Goal: Transaction & Acquisition: Purchase product/service

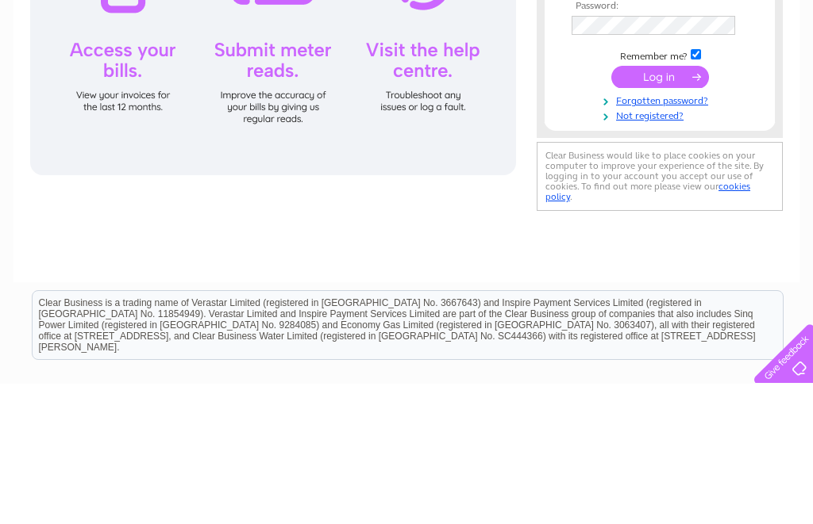
type input "Karin.s.mcinnes@btinternet.com"
click at [659, 218] on input "submit" at bounding box center [660, 217] width 98 height 22
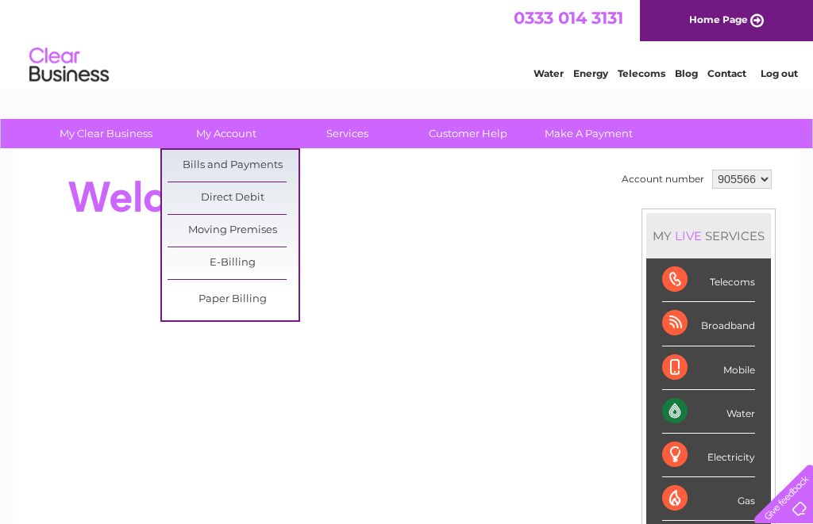
click at [269, 171] on link "Bills and Payments" at bounding box center [232, 166] width 131 height 32
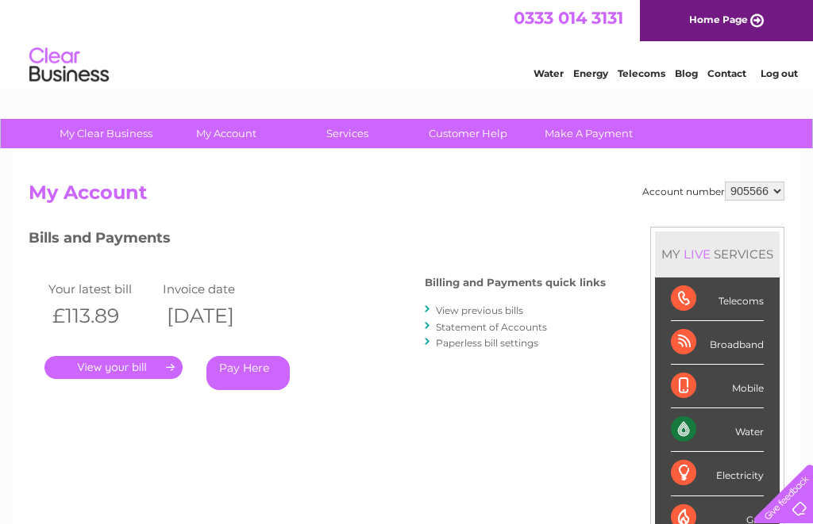
click at [144, 369] on link "." at bounding box center [113, 367] width 138 height 23
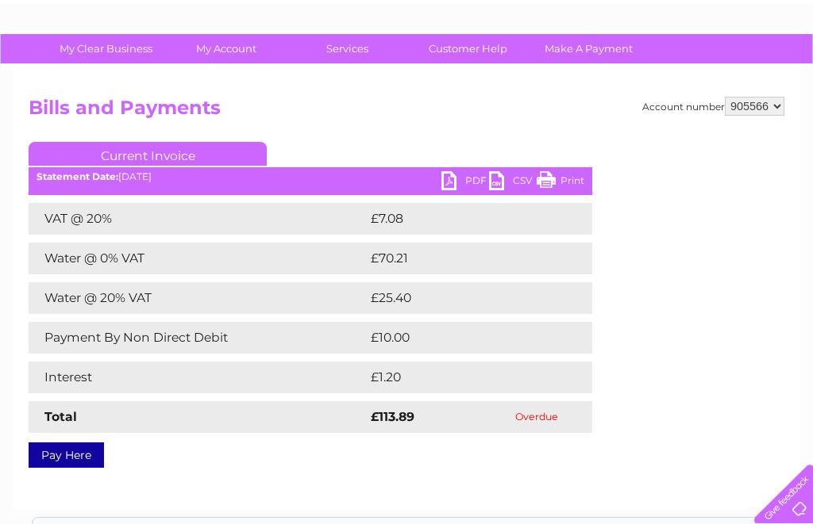
scroll to position [84, 0]
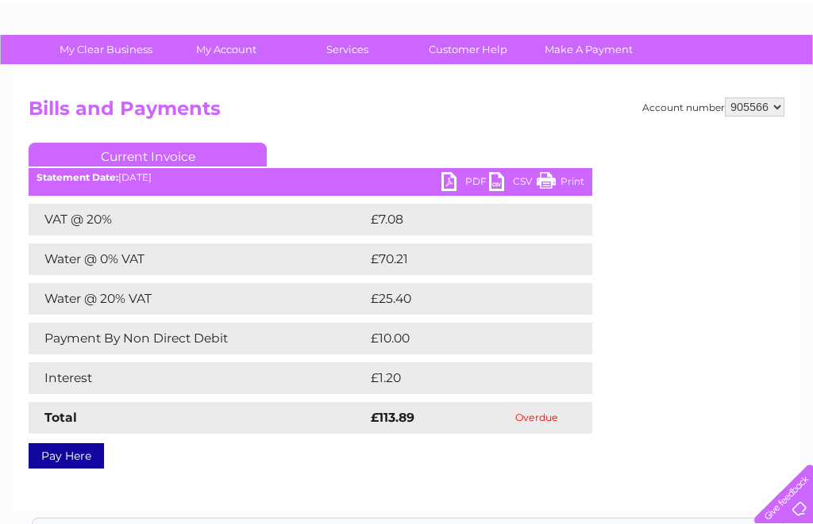
click at [67, 456] on link "Pay Here" at bounding box center [66, 456] width 75 height 25
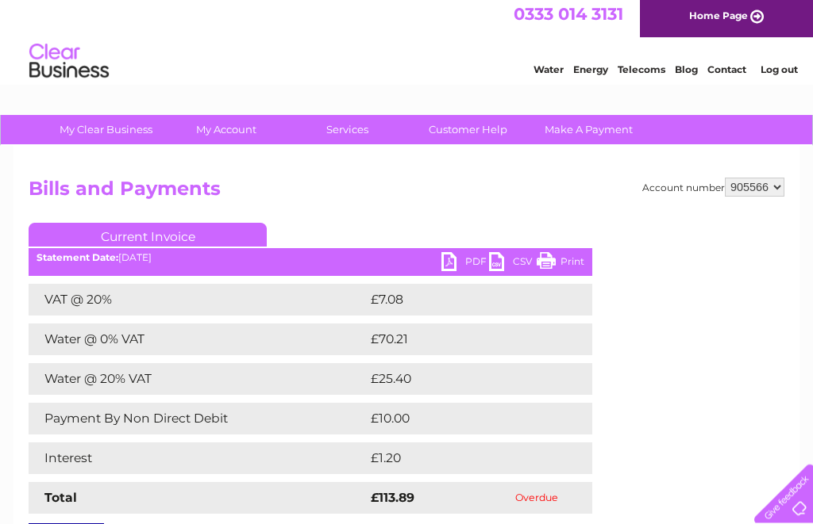
scroll to position [0, 0]
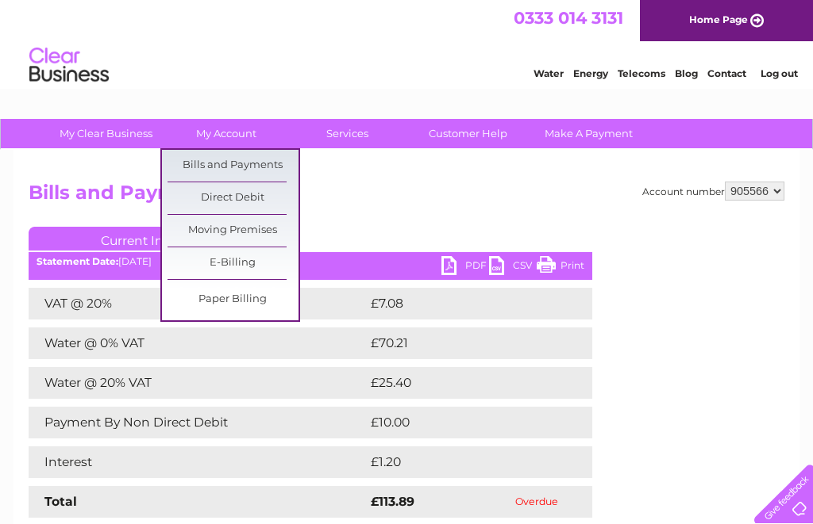
click at [203, 167] on link "Bills and Payments" at bounding box center [232, 166] width 131 height 32
click at [198, 157] on link "Bills and Payments" at bounding box center [232, 166] width 131 height 32
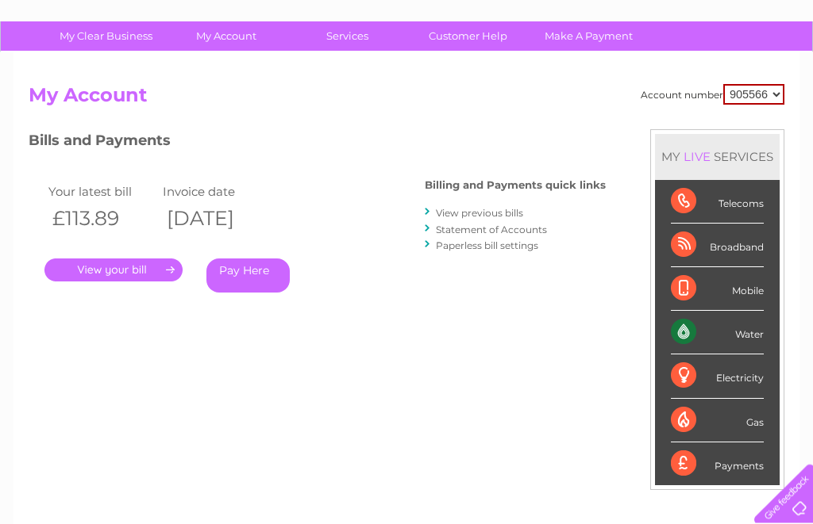
scroll to position [81, 0]
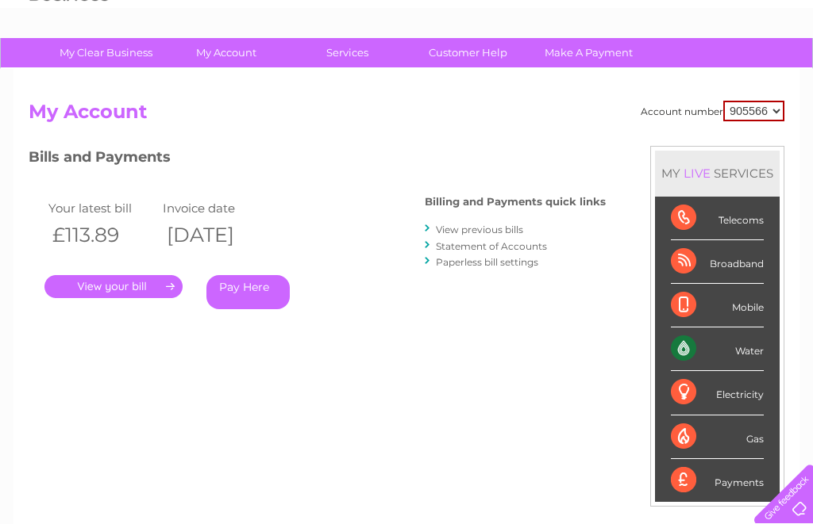
click at [485, 224] on link "View previous bills" at bounding box center [479, 230] width 87 height 12
